Goal: Task Accomplishment & Management: Manage account settings

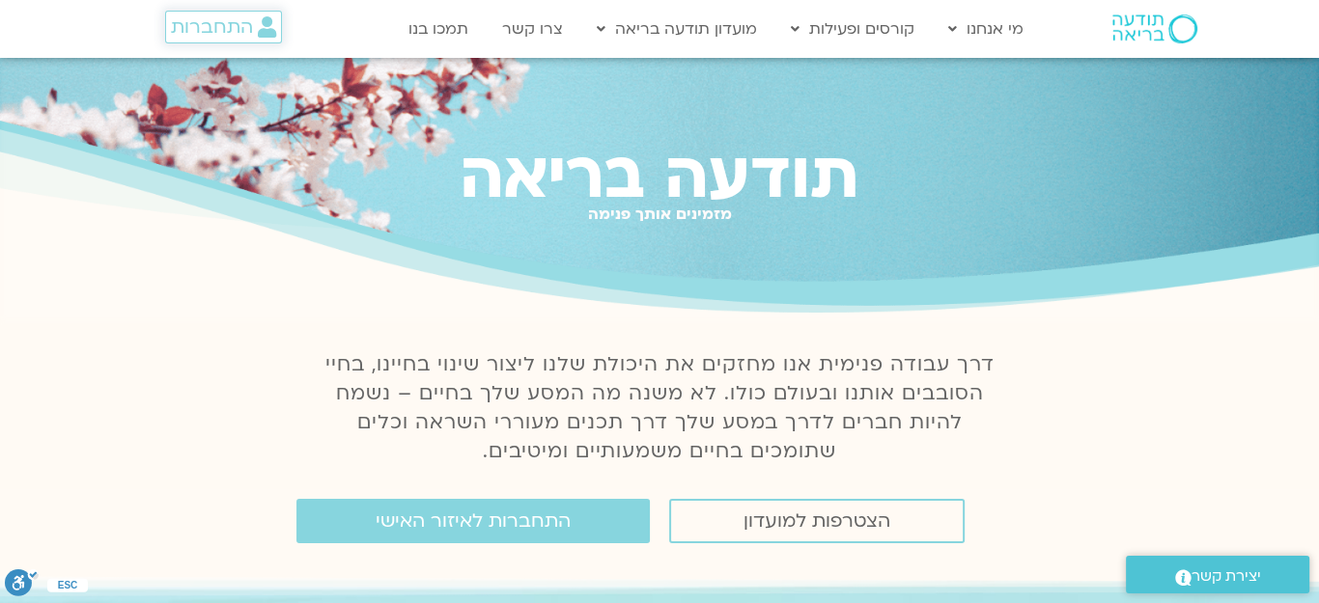
click at [202, 11] on link "התחברות" at bounding box center [223, 27] width 117 height 33
click at [198, 20] on span "התחברות" at bounding box center [212, 26] width 82 height 21
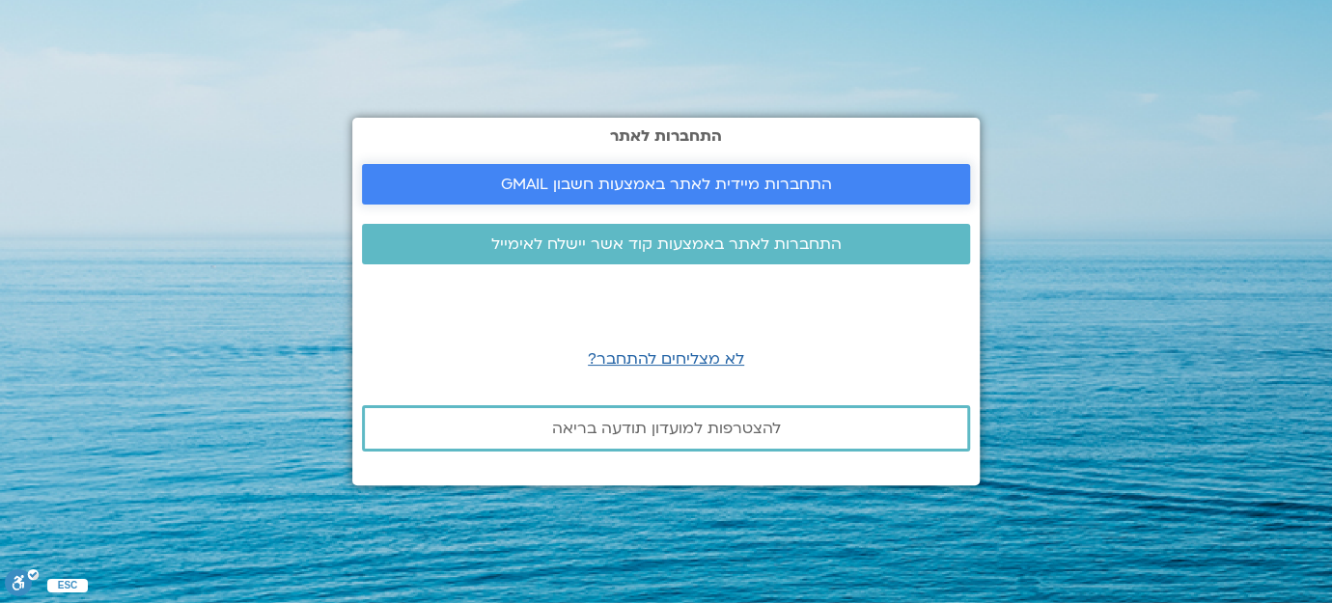
click at [677, 184] on span "התחברות מיידית לאתר באמצעות חשבון GMAIL" at bounding box center [666, 184] width 331 height 17
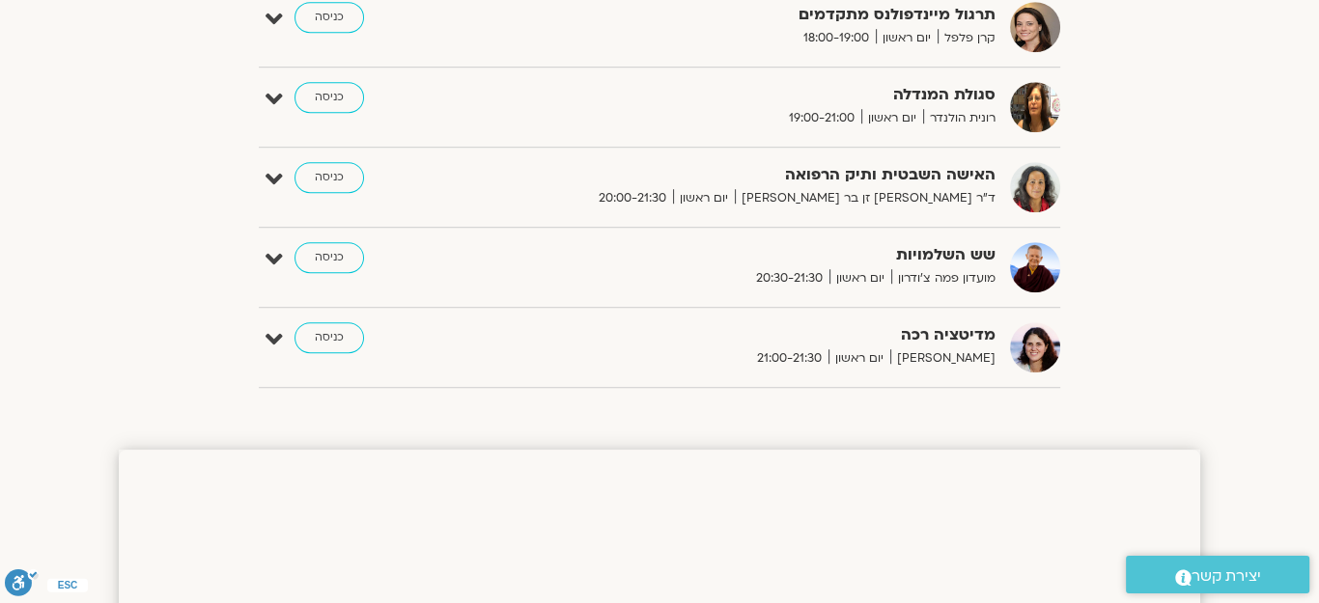
scroll to position [1228, 0]
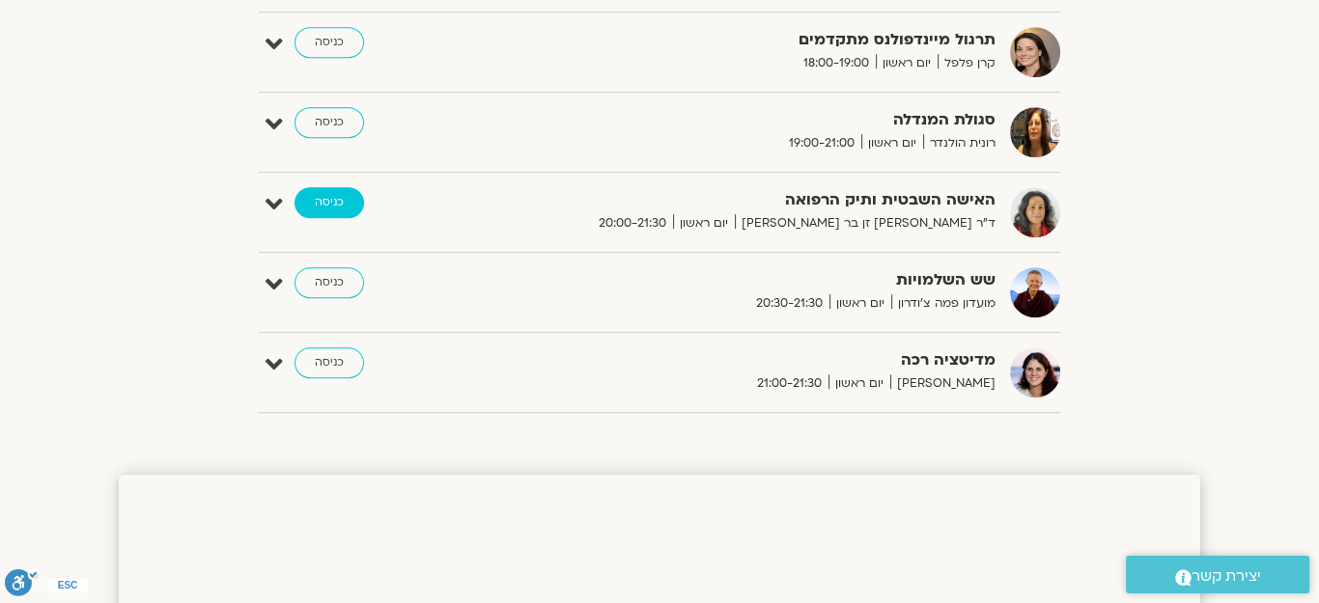
click at [334, 195] on link "כניסה" at bounding box center [329, 202] width 70 height 31
